Goal: Ask a question

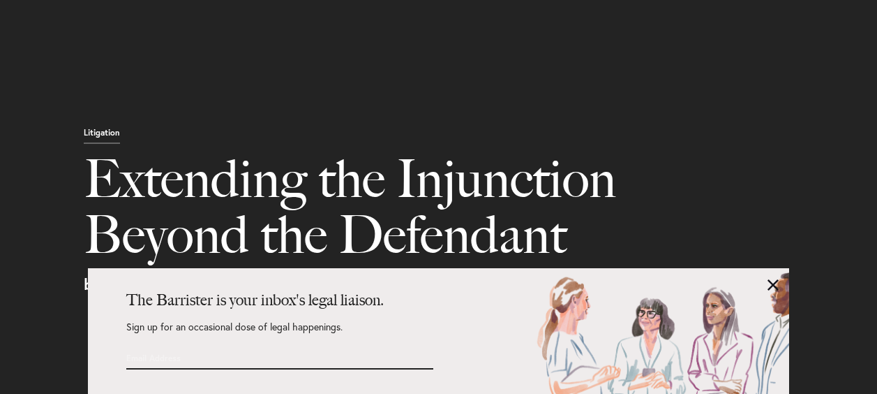
select select "US"
select select "Austin"
select select "Business and Civil Litigation"
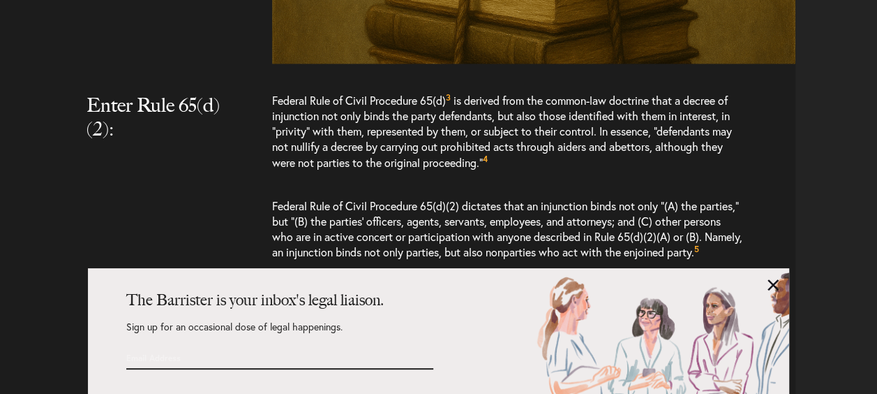
scroll to position [0, 63]
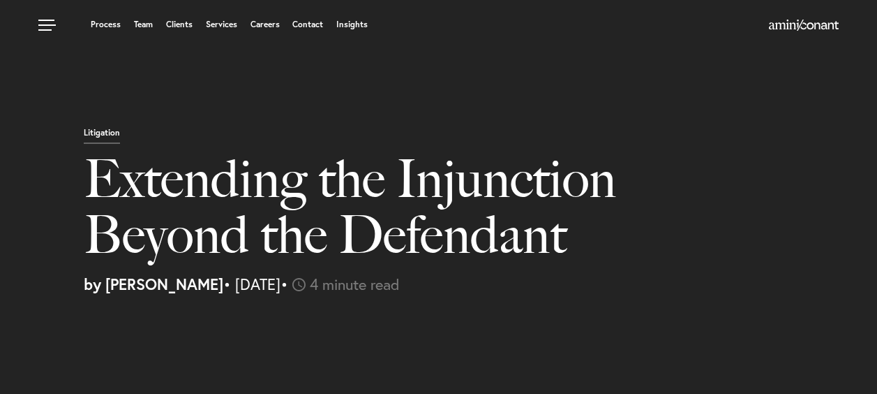
select select "US"
select select "Austin"
select select "Business and Civil Litigation"
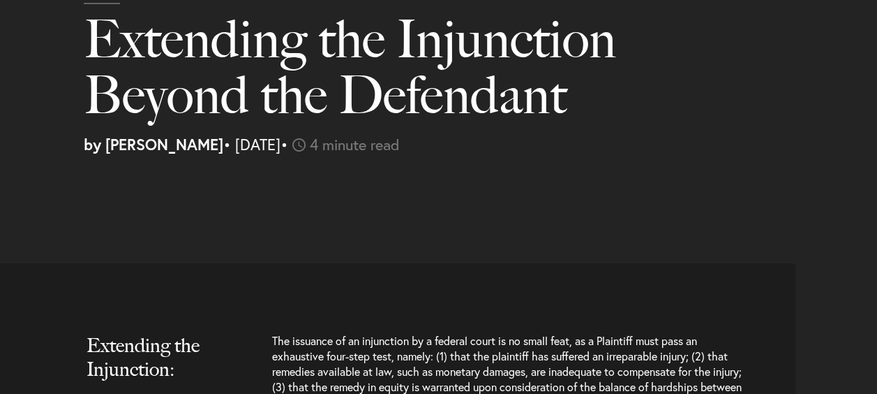
scroll to position [302, 0]
